Goal: Book appointment/travel/reservation

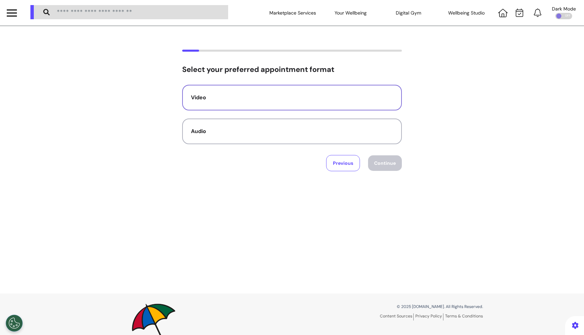
click at [278, 103] on button "Video" at bounding box center [292, 98] width 220 height 26
click at [374, 162] on button "Continue" at bounding box center [385, 163] width 34 height 16
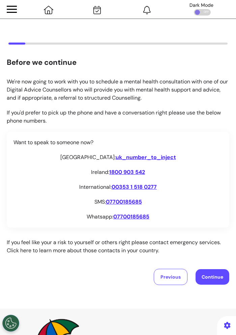
click at [64, 139] on p "Want to speak to someone now?" at bounding box center [118, 143] width 209 height 8
click at [215, 121] on p "If you'd prefer to pick up the phone and have a conversation right please use t…" at bounding box center [118, 117] width 223 height 16
